Goal: Information Seeking & Learning: Learn about a topic

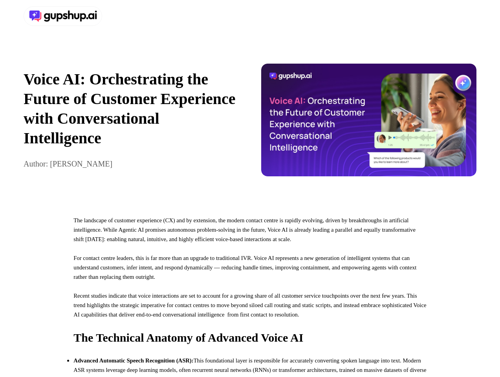
click at [250, 16] on div at bounding box center [250, 16] width 500 height 32
click at [135, 16] on div at bounding box center [136, 16] width 224 height 20
click at [250, 124] on div "Voice AI: Orchestrating the Future of Customer Experience with Conversational I…" at bounding box center [250, 120] width 500 height 176
click at [131, 124] on p "Voice AI: Orchestrating the Future of Customer Experience with Conversational I…" at bounding box center [132, 109] width 216 height 79
click at [369, 124] on img at bounding box center [369, 120] width 216 height 113
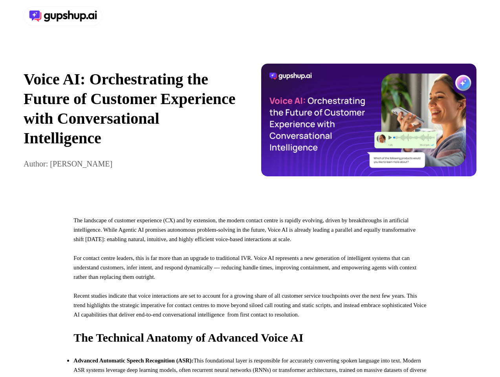
click at [250, 291] on p "For contact centre leaders, this is far more than an upgrade to traditional IVR…" at bounding box center [250, 273] width 353 height 38
